Goal: Task Accomplishment & Management: Manage account settings

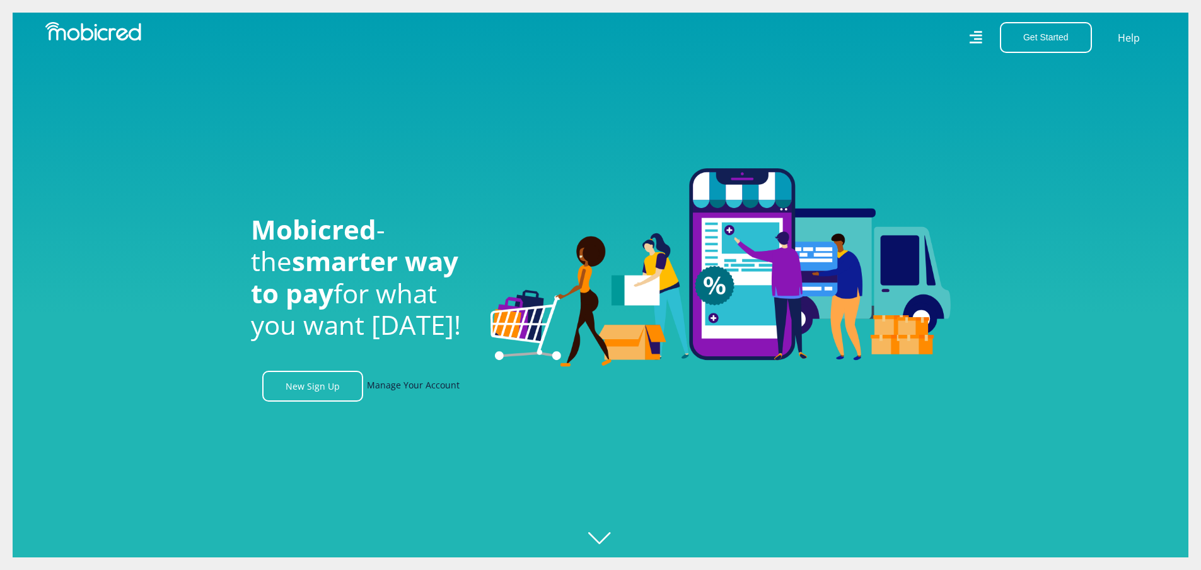
click at [417, 391] on link "Manage Your Account" at bounding box center [413, 386] width 93 height 31
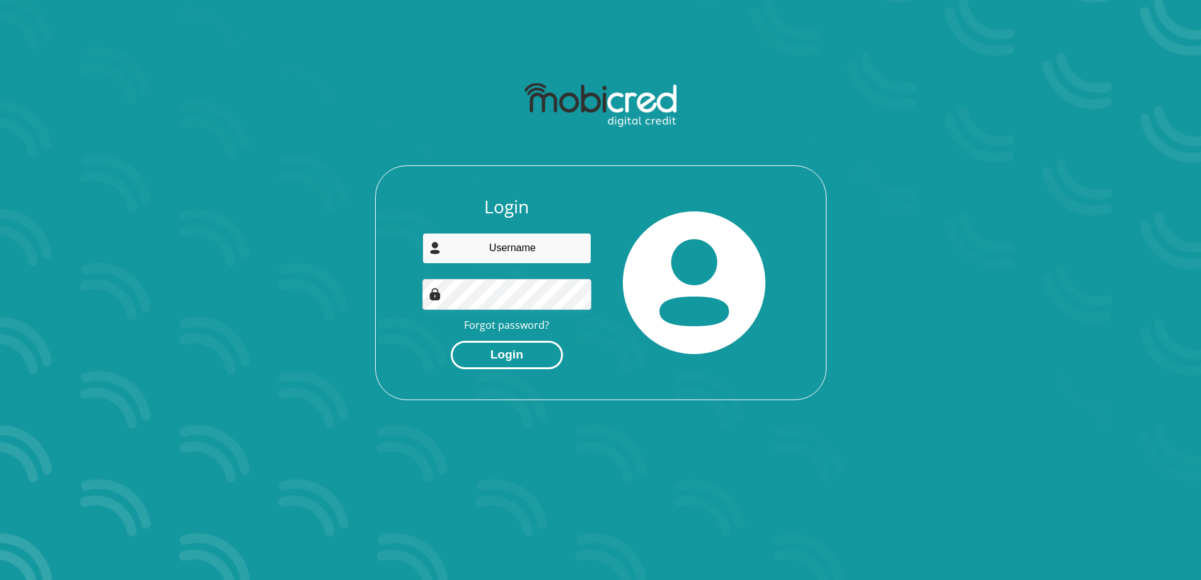
type input "[EMAIL_ADDRESS][DOMAIN_NAME]"
click at [514, 346] on button "Login" at bounding box center [507, 355] width 112 height 28
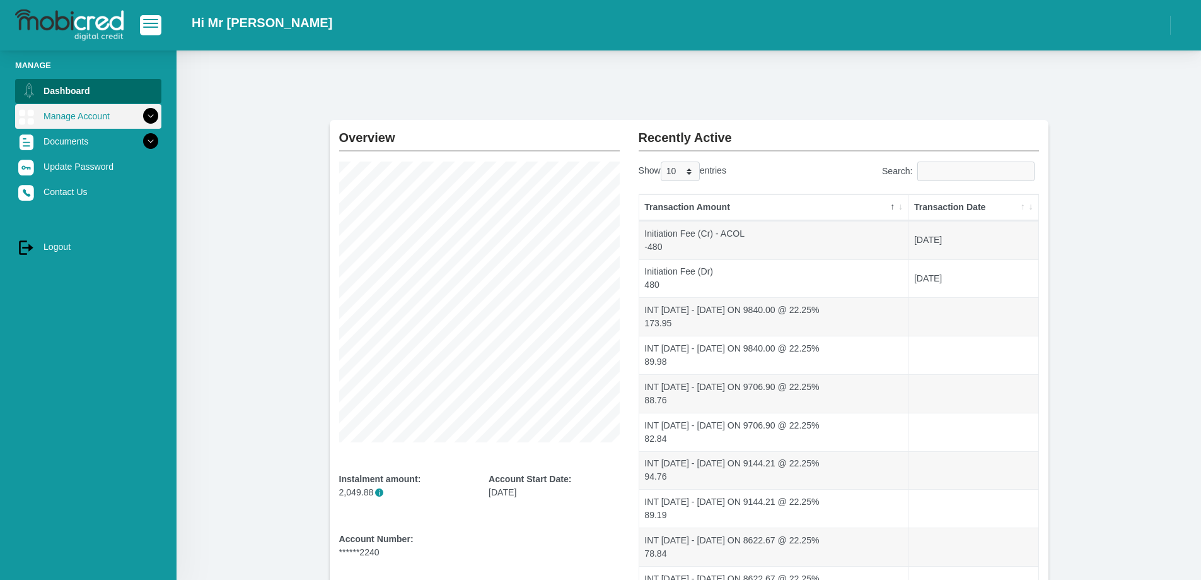
click at [140, 115] on icon at bounding box center [150, 115] width 21 height 21
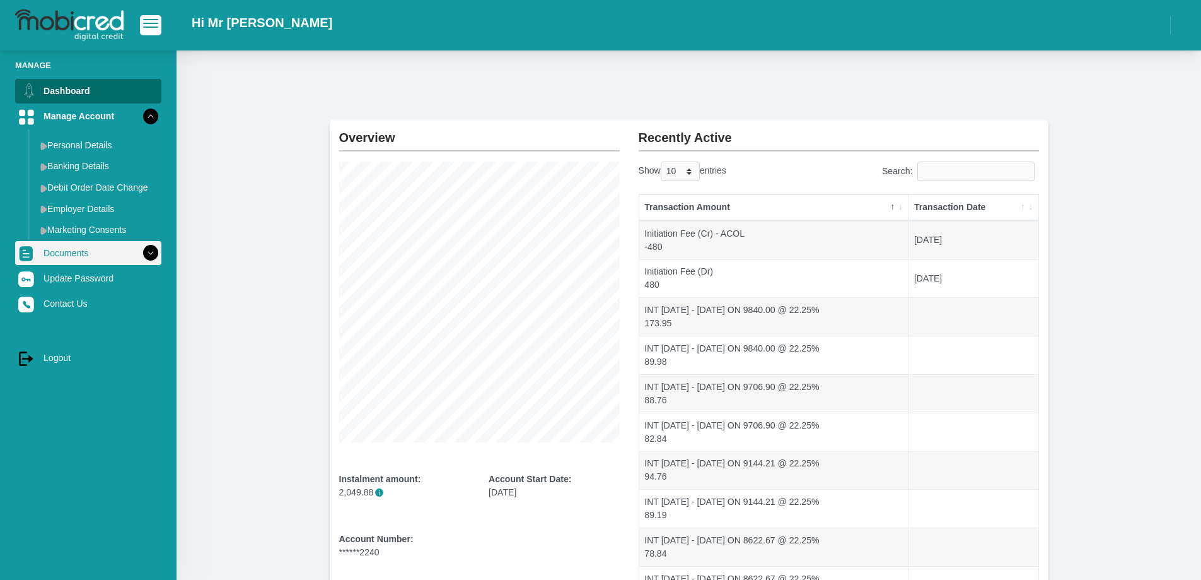
click at [140, 254] on icon at bounding box center [150, 252] width 21 height 21
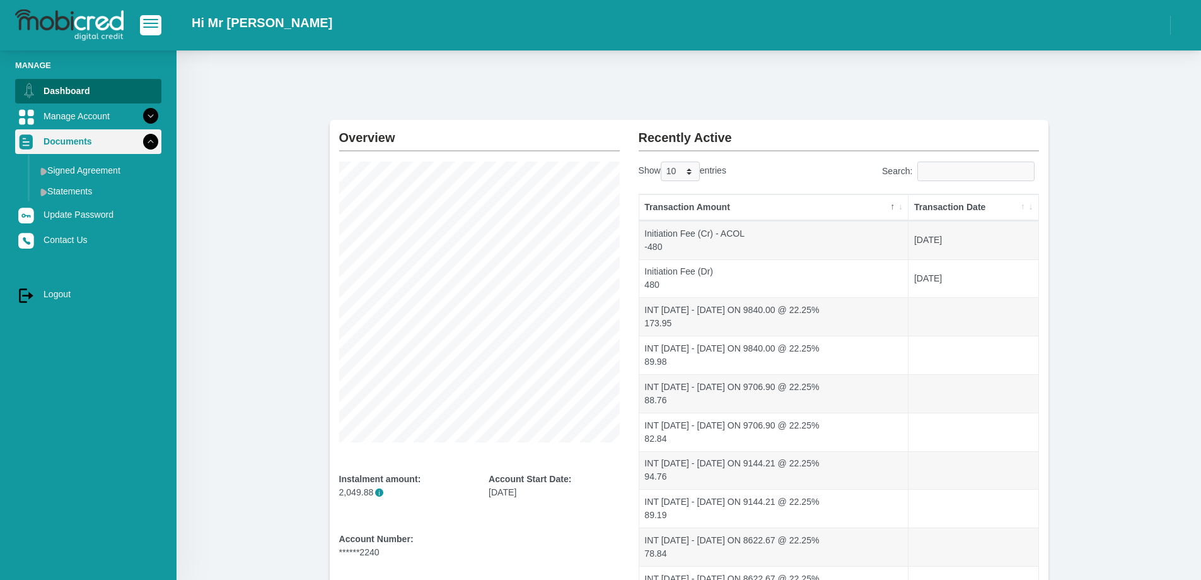
click at [141, 145] on icon at bounding box center [150, 141] width 21 height 21
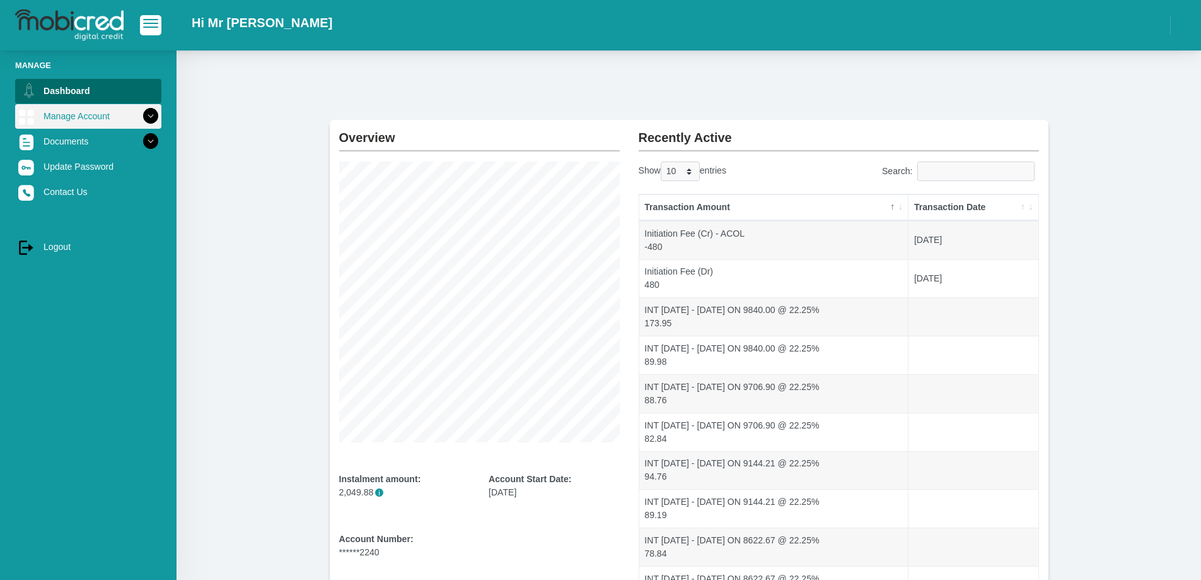
click at [140, 115] on icon at bounding box center [150, 115] width 21 height 21
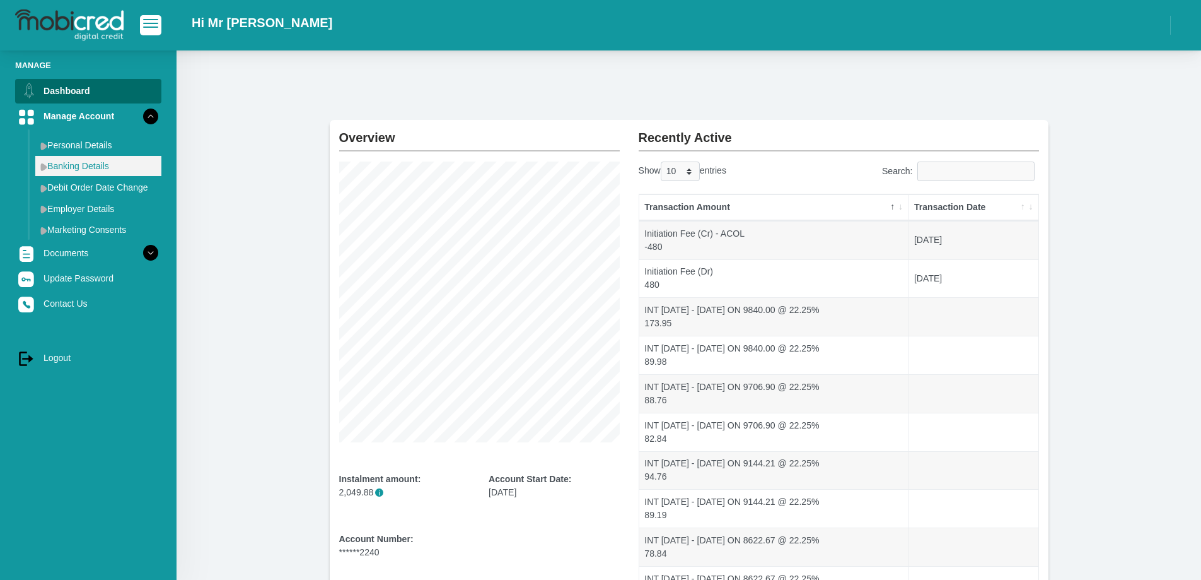
click at [107, 163] on link "Banking Details" at bounding box center [98, 166] width 126 height 20
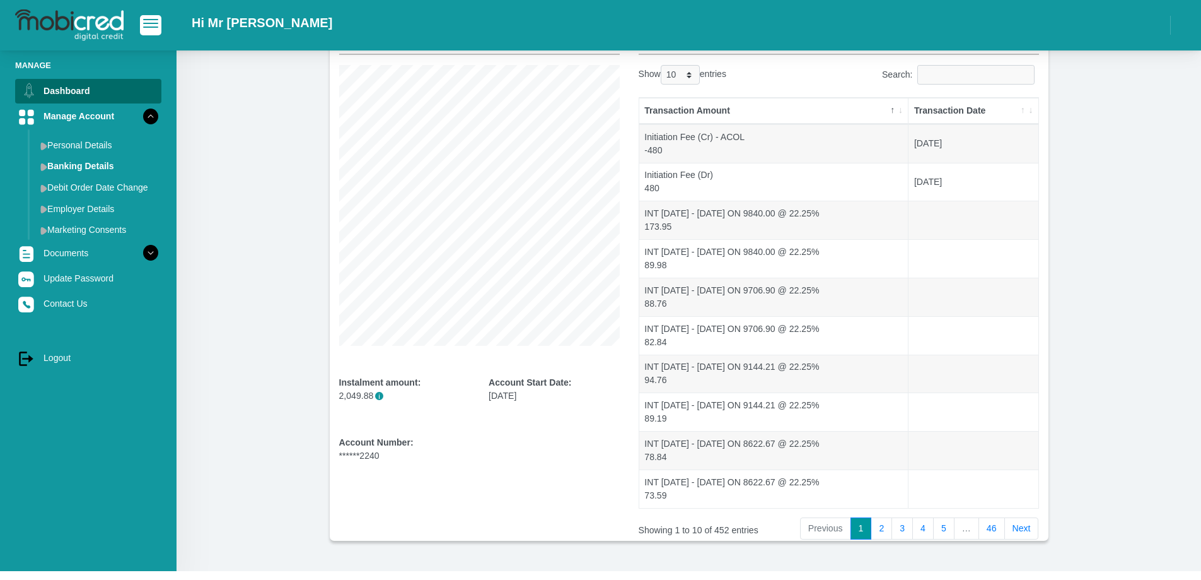
scroll to position [132, 0]
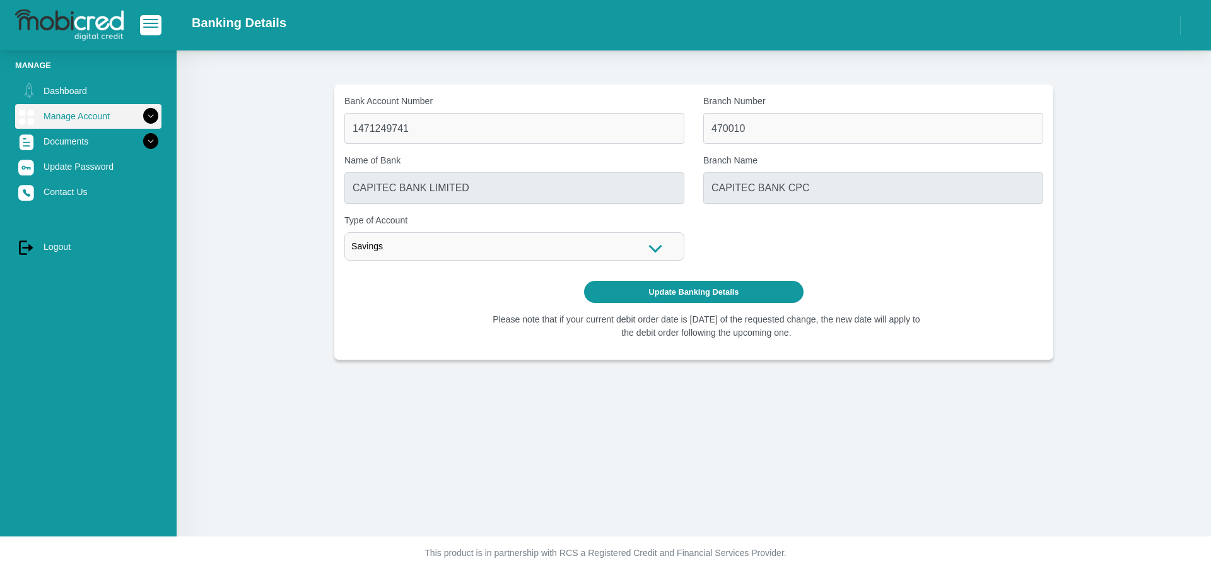
click at [142, 119] on icon at bounding box center [150, 115] width 21 height 21
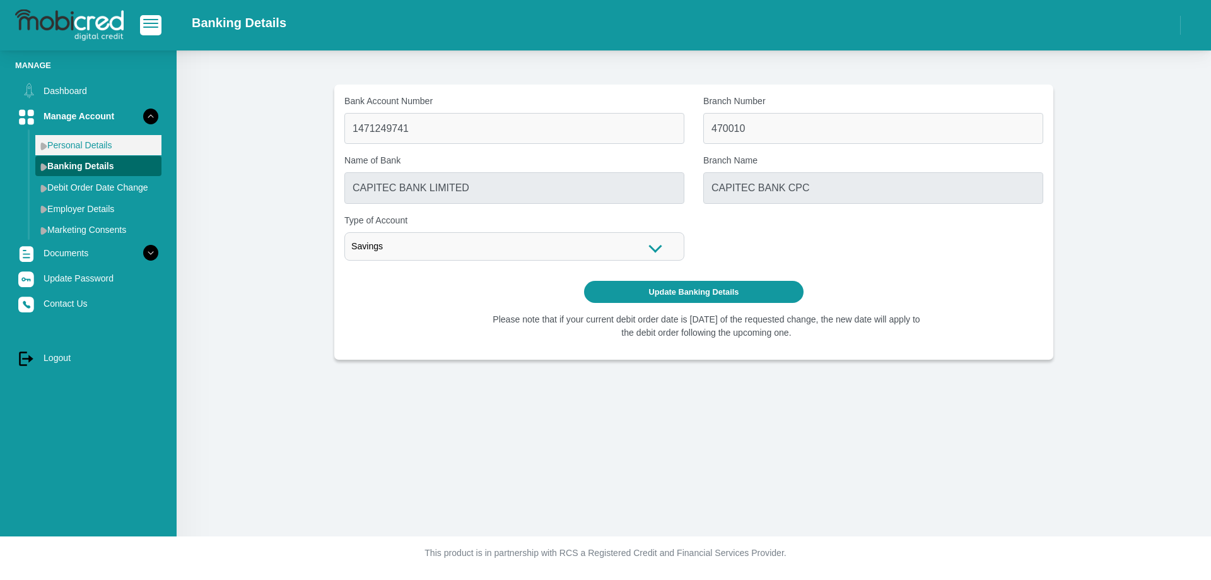
click at [94, 144] on link "Personal Details" at bounding box center [98, 145] width 126 height 20
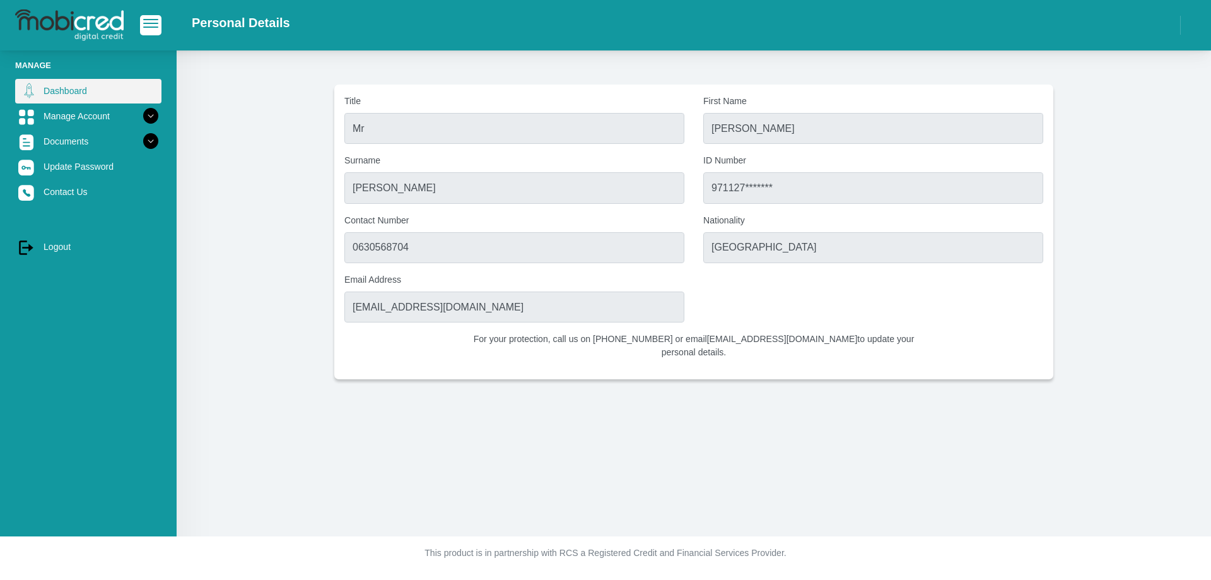
click at [62, 89] on link "Dashboard" at bounding box center [88, 91] width 146 height 24
click at [76, 93] on link "Dashboard" at bounding box center [88, 91] width 146 height 24
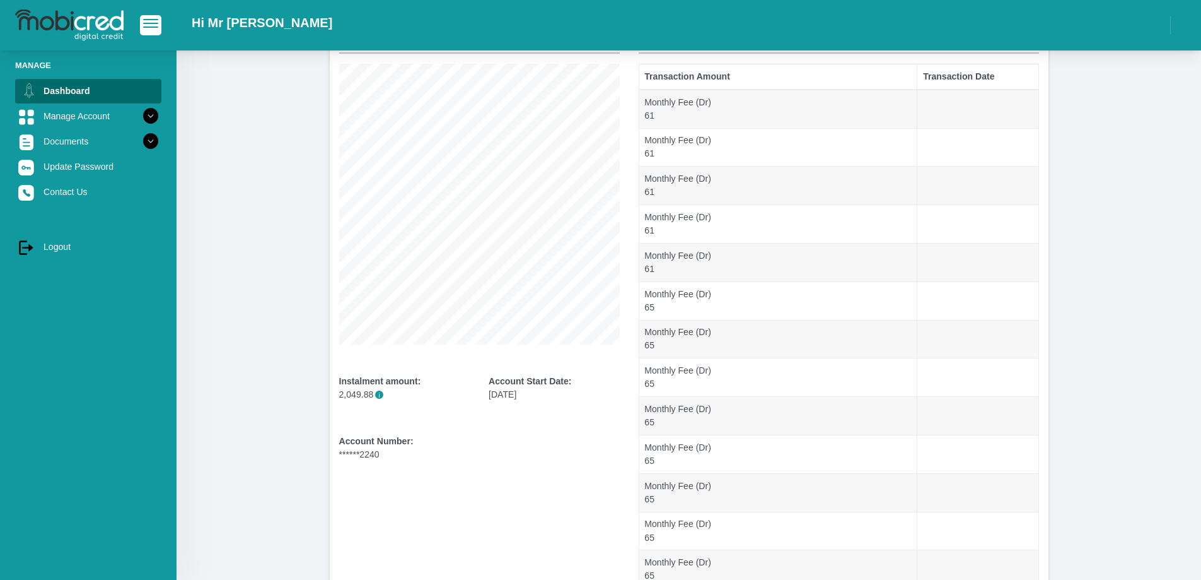
scroll to position [126, 0]
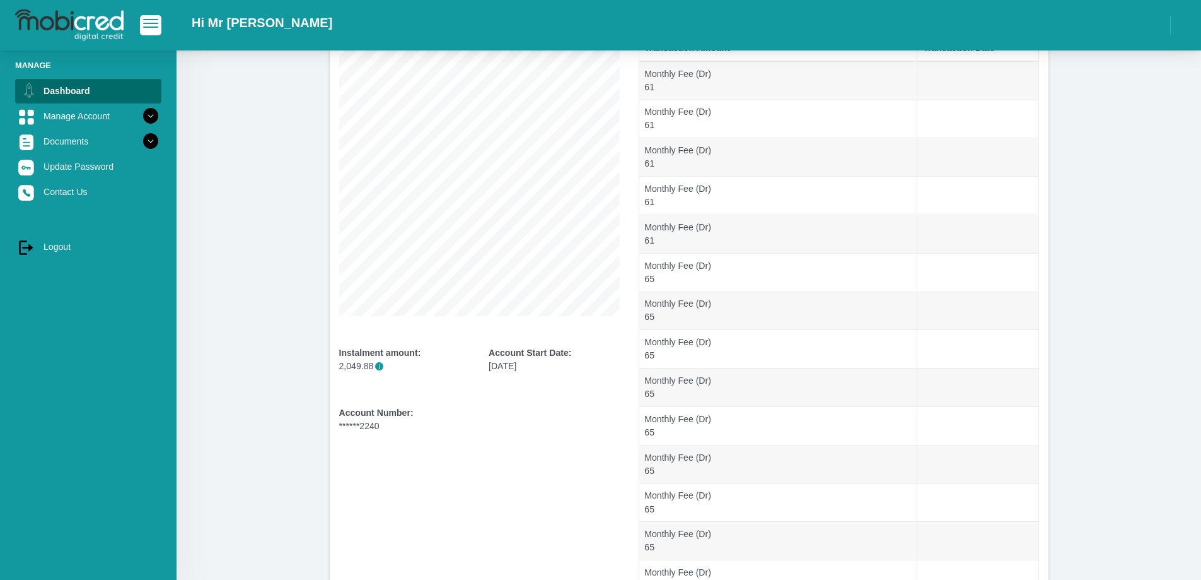
click at [367, 416] on b "Account Number:" at bounding box center [376, 412] width 74 height 10
type textarea "Account"
click at [367, 416] on b "Account Number:" at bounding box center [376, 412] width 74 height 10
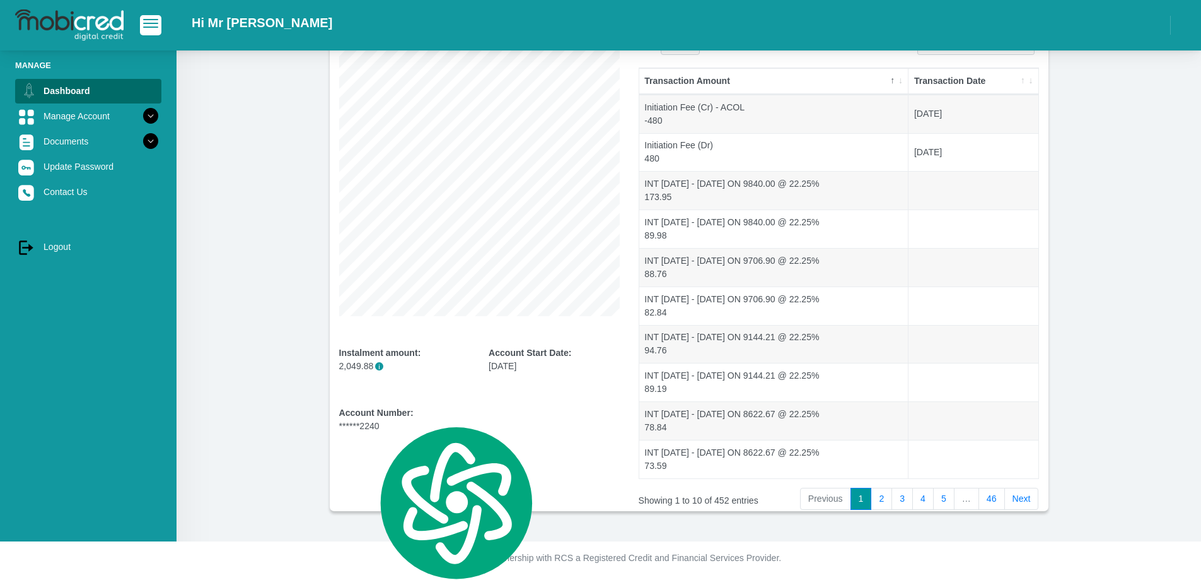
click at [466, 407] on div "Account Number: ******2240" at bounding box center [404, 419] width 131 height 26
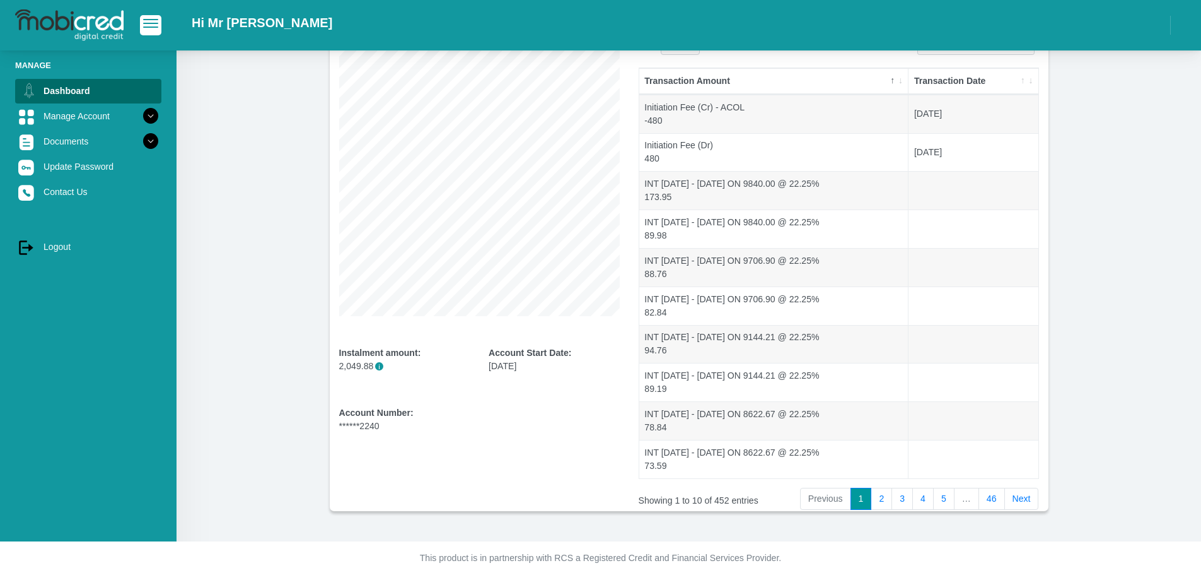
click at [385, 412] on b "Account Number:" at bounding box center [376, 412] width 74 height 10
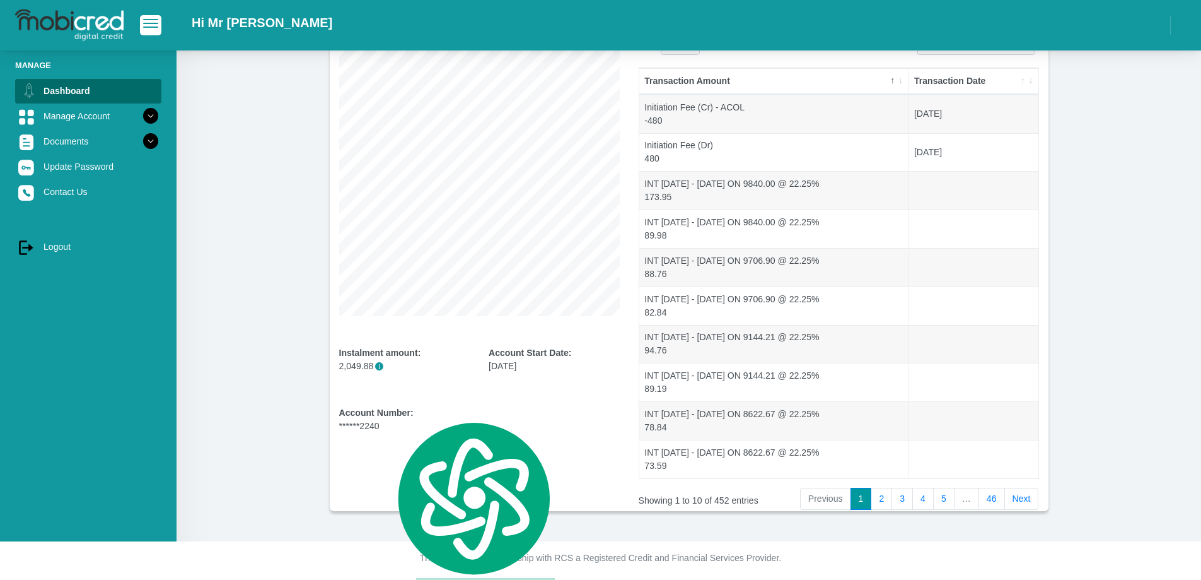
click at [457, 399] on div "Instalment amount: 2,049.88 i Account Start Date: [DATE]" at bounding box center [480, 361] width 300 height 90
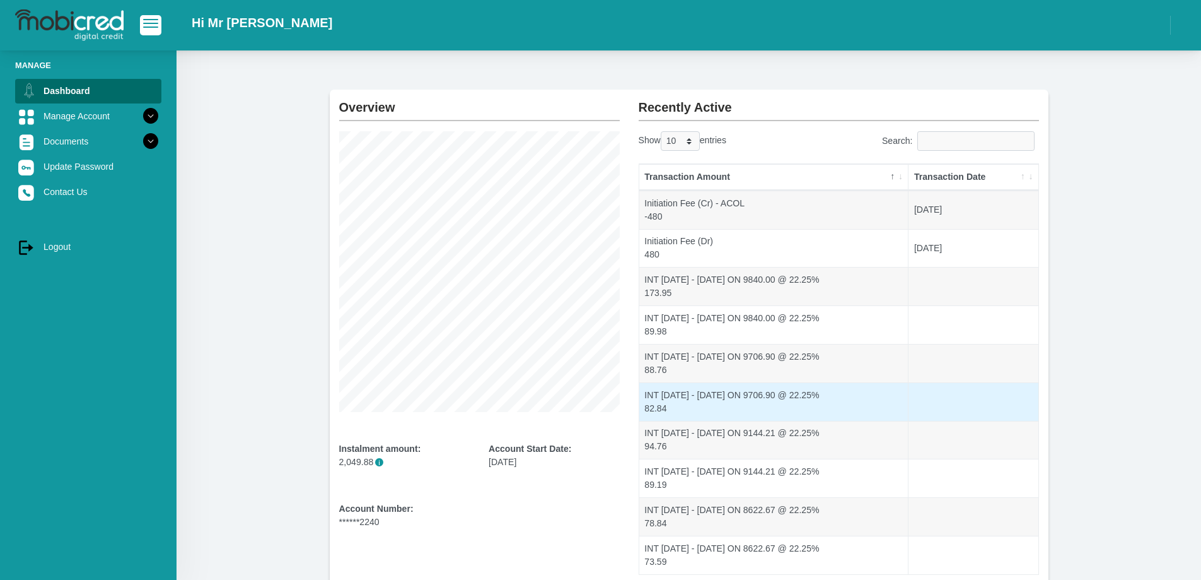
scroll to position [0, 0]
